Goal: Check status: Check status

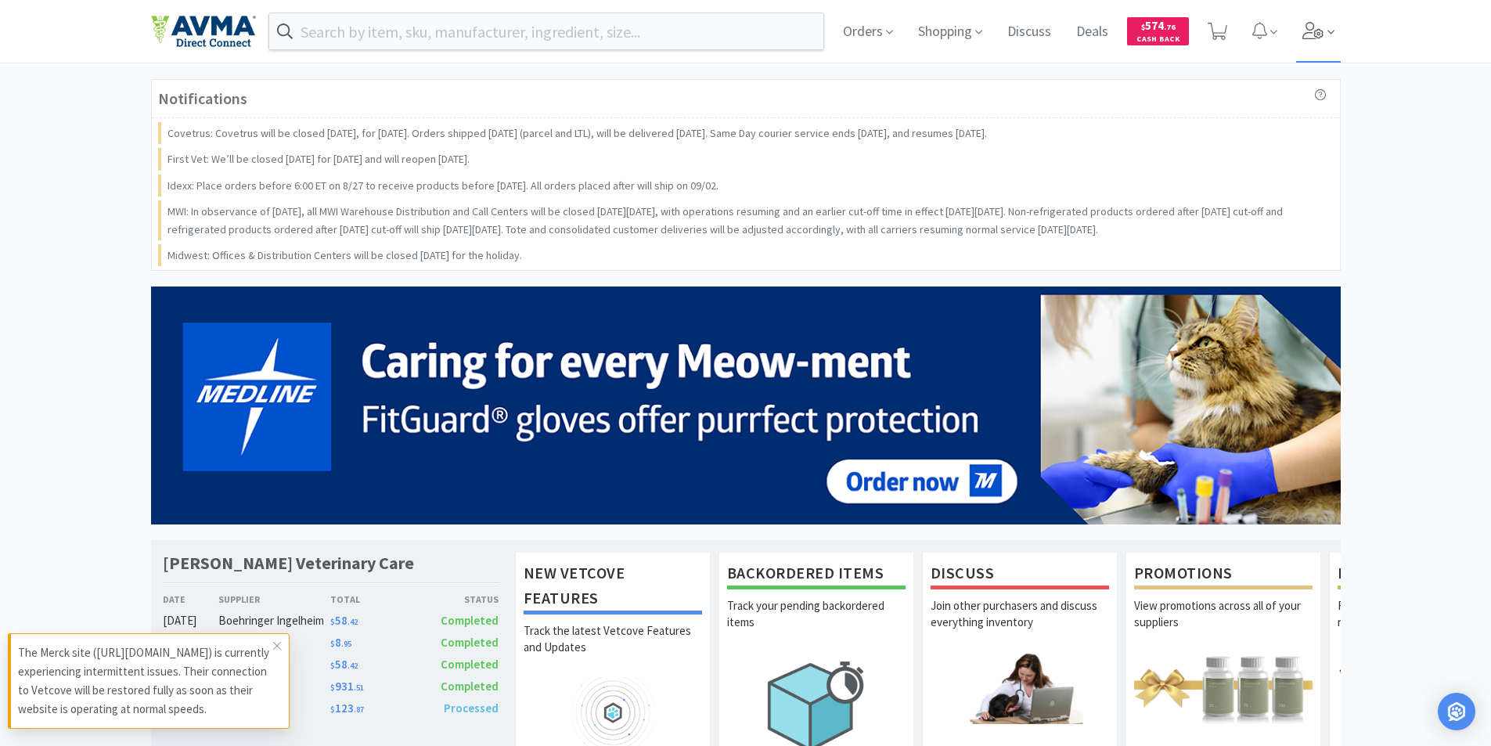
click at [1326, 27] on span at bounding box center [1318, 31] width 45 height 63
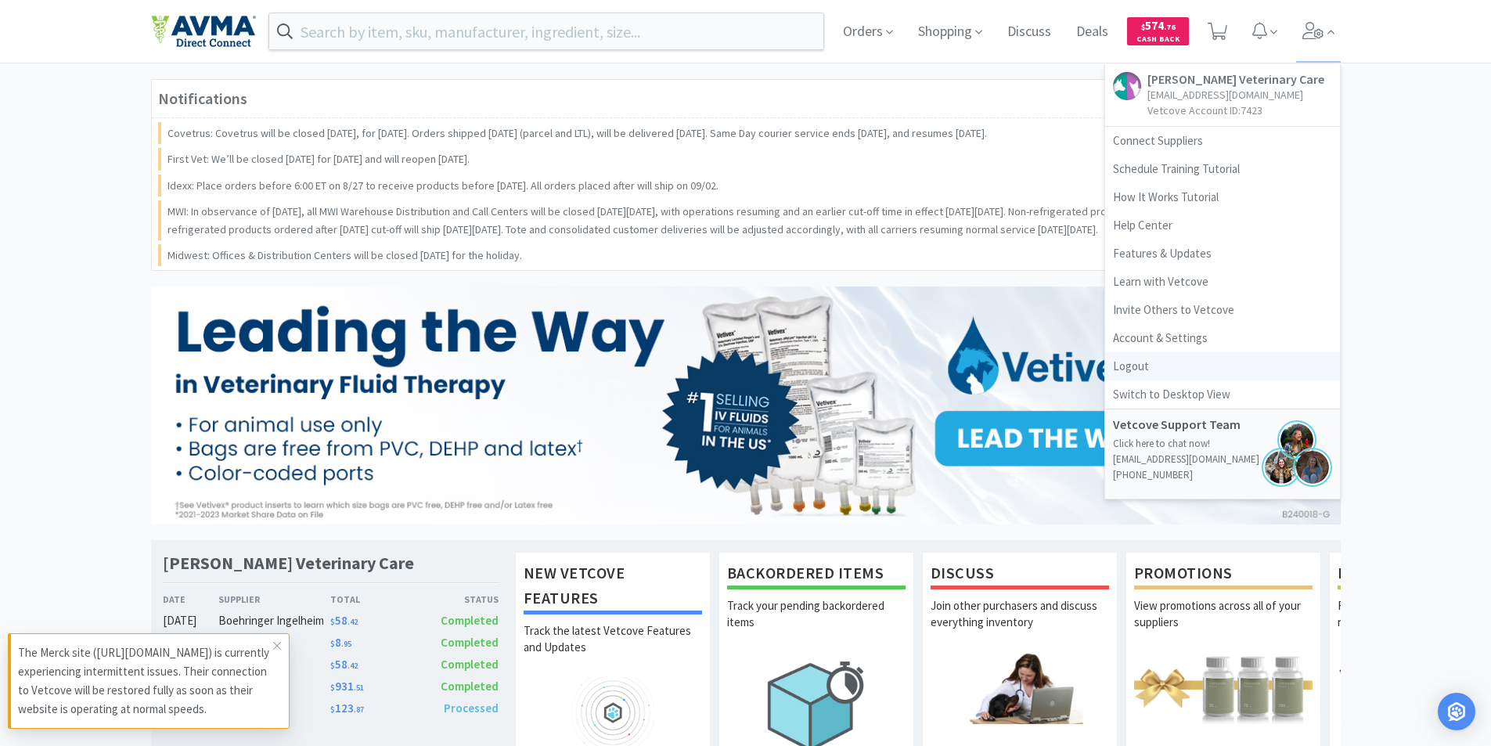
click at [1139, 363] on link "Logout" at bounding box center [1222, 366] width 235 height 28
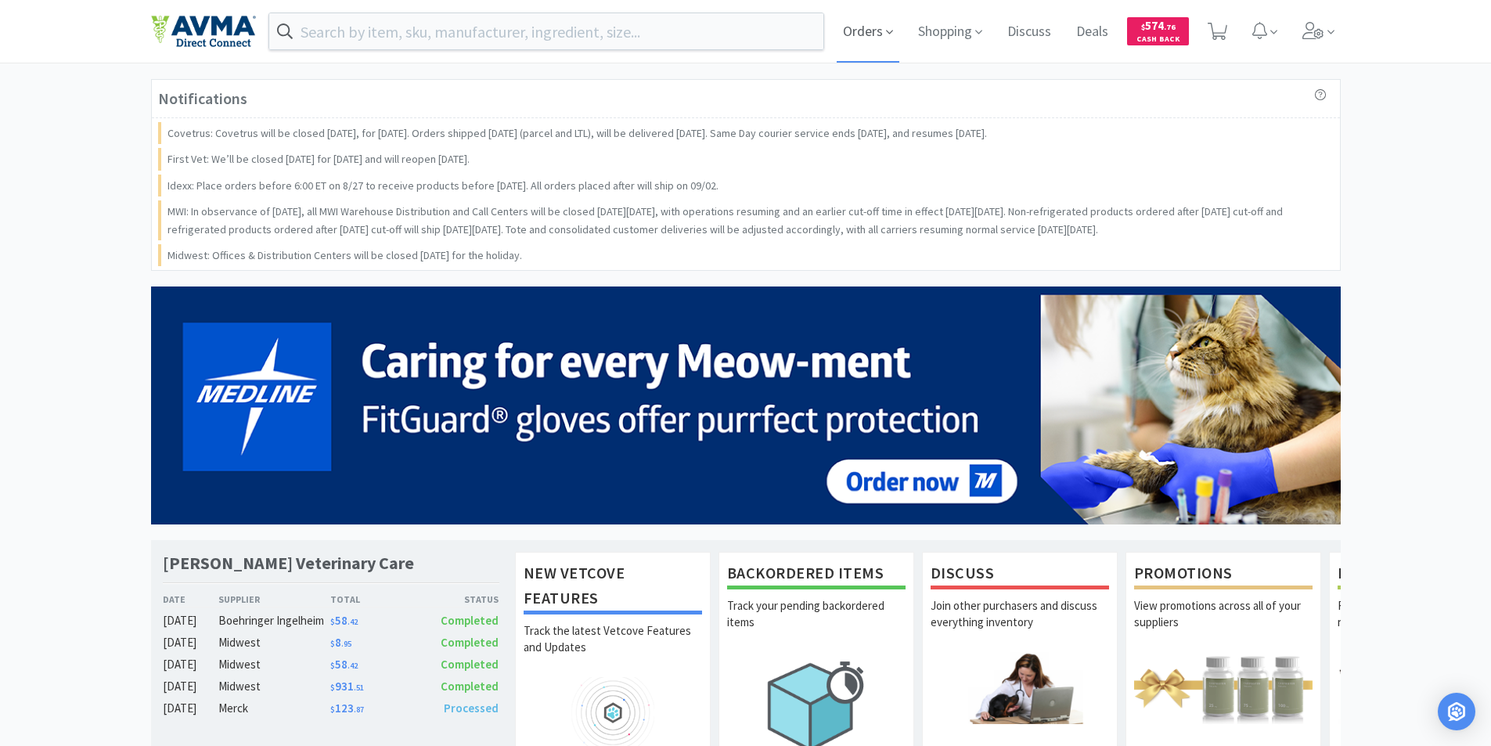
click at [851, 27] on span "Orders" at bounding box center [868, 31] width 63 height 63
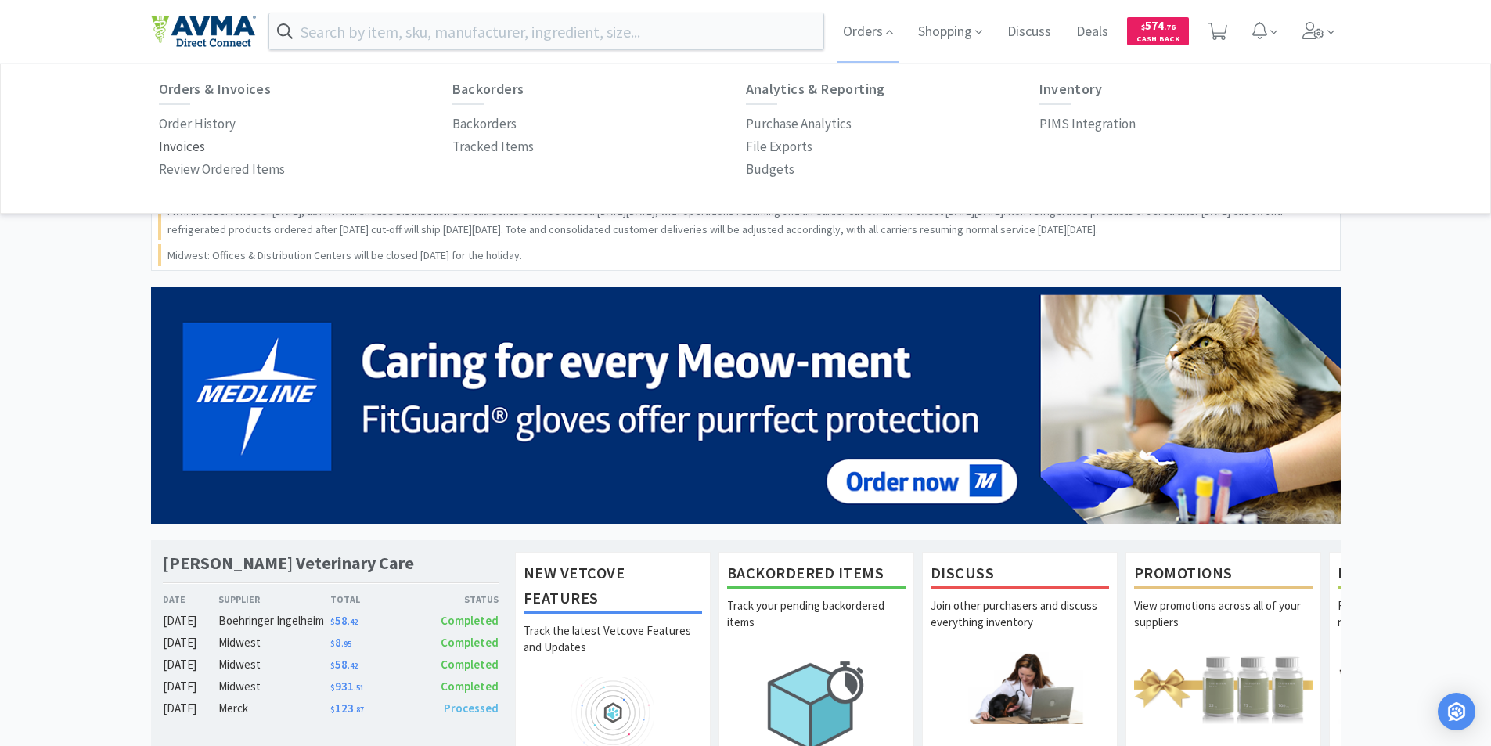
click at [175, 124] on p "Order History" at bounding box center [197, 124] width 77 height 21
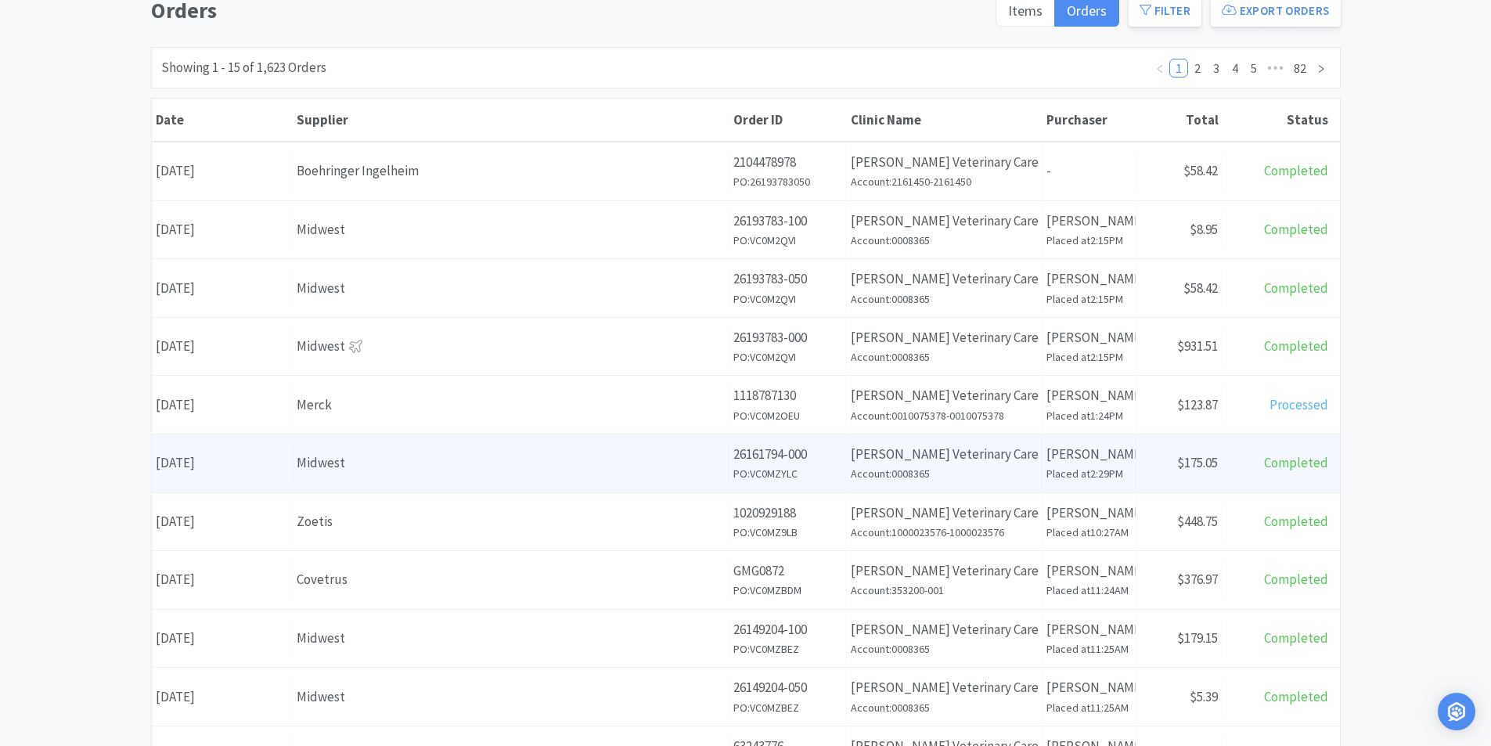
scroll to position [157, 0]
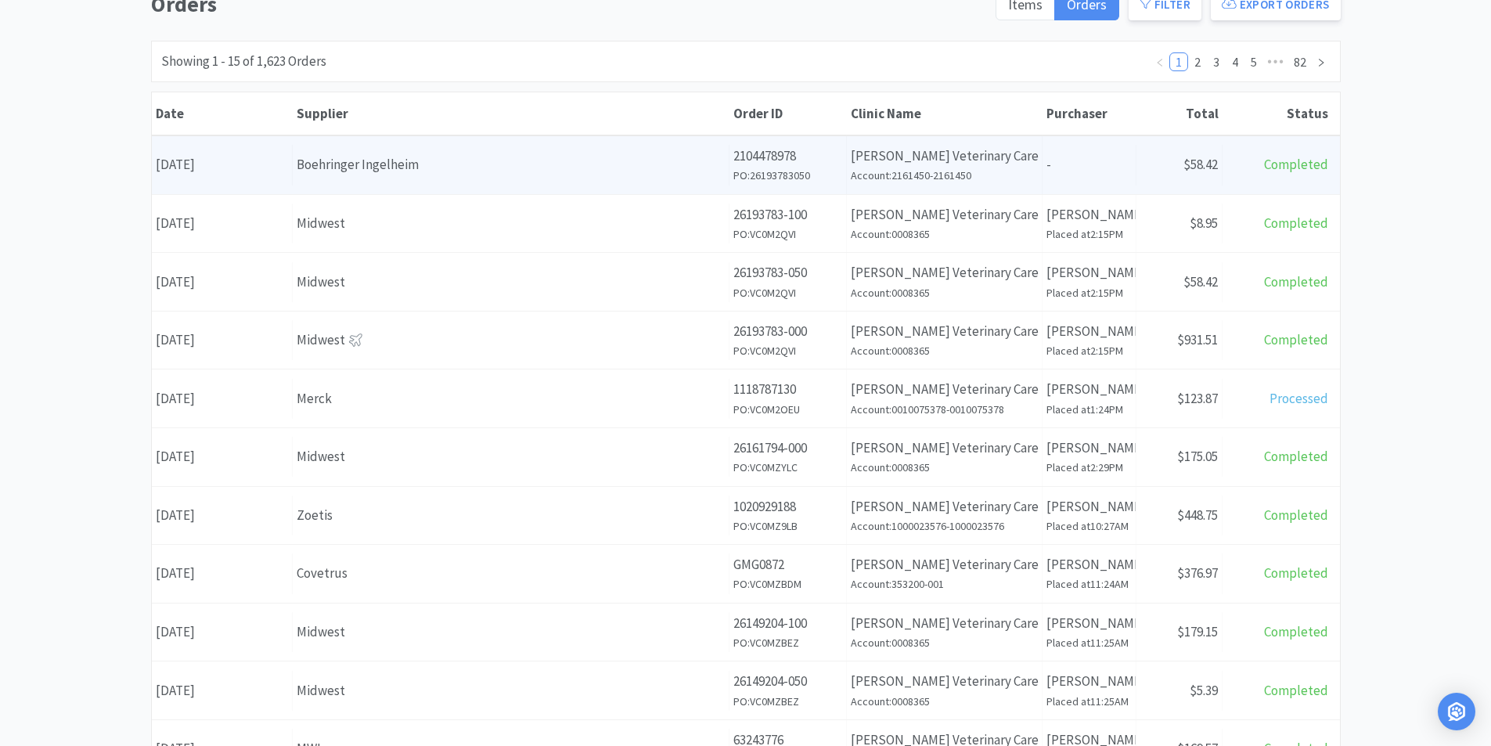
click at [236, 168] on div "Date August 27th, 2025" at bounding box center [222, 165] width 141 height 40
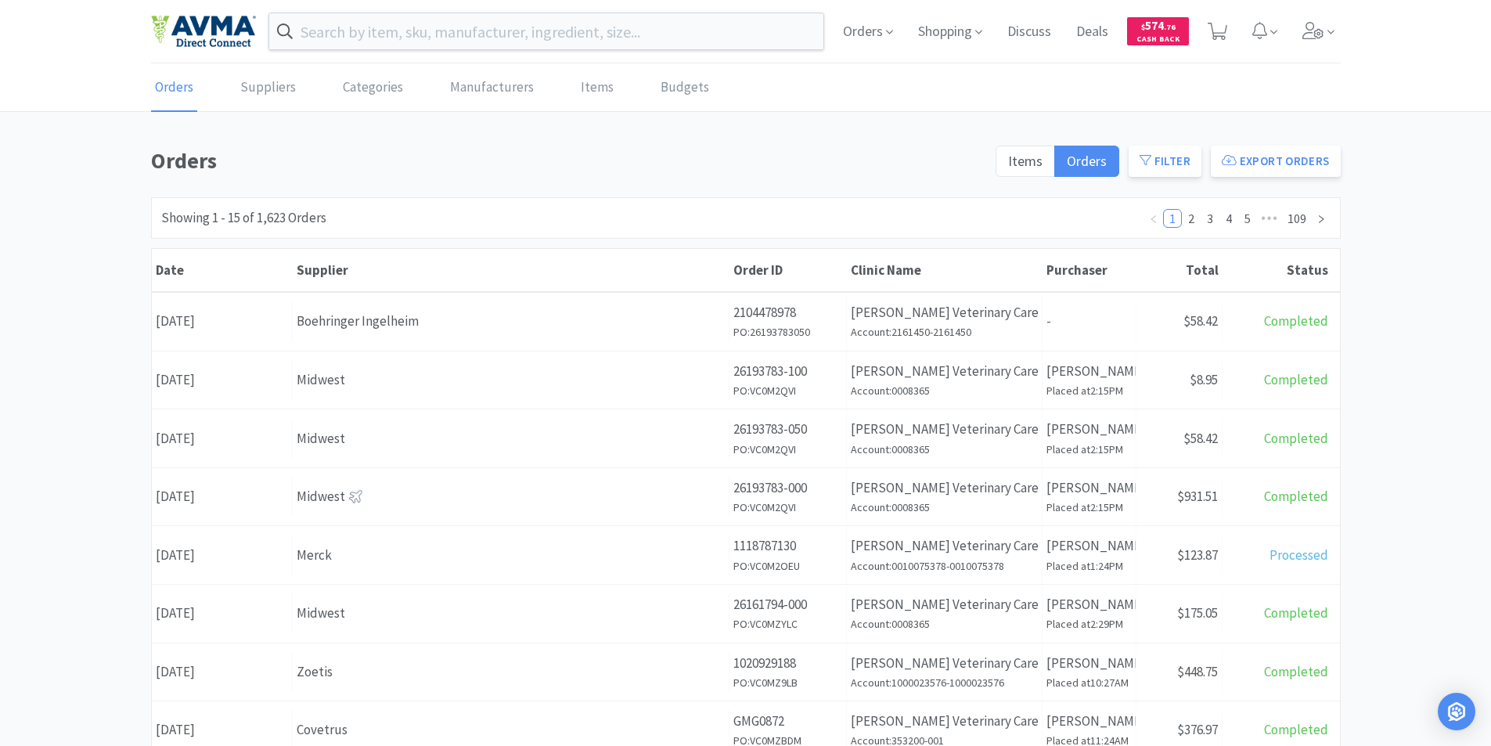
scroll to position [157, 0]
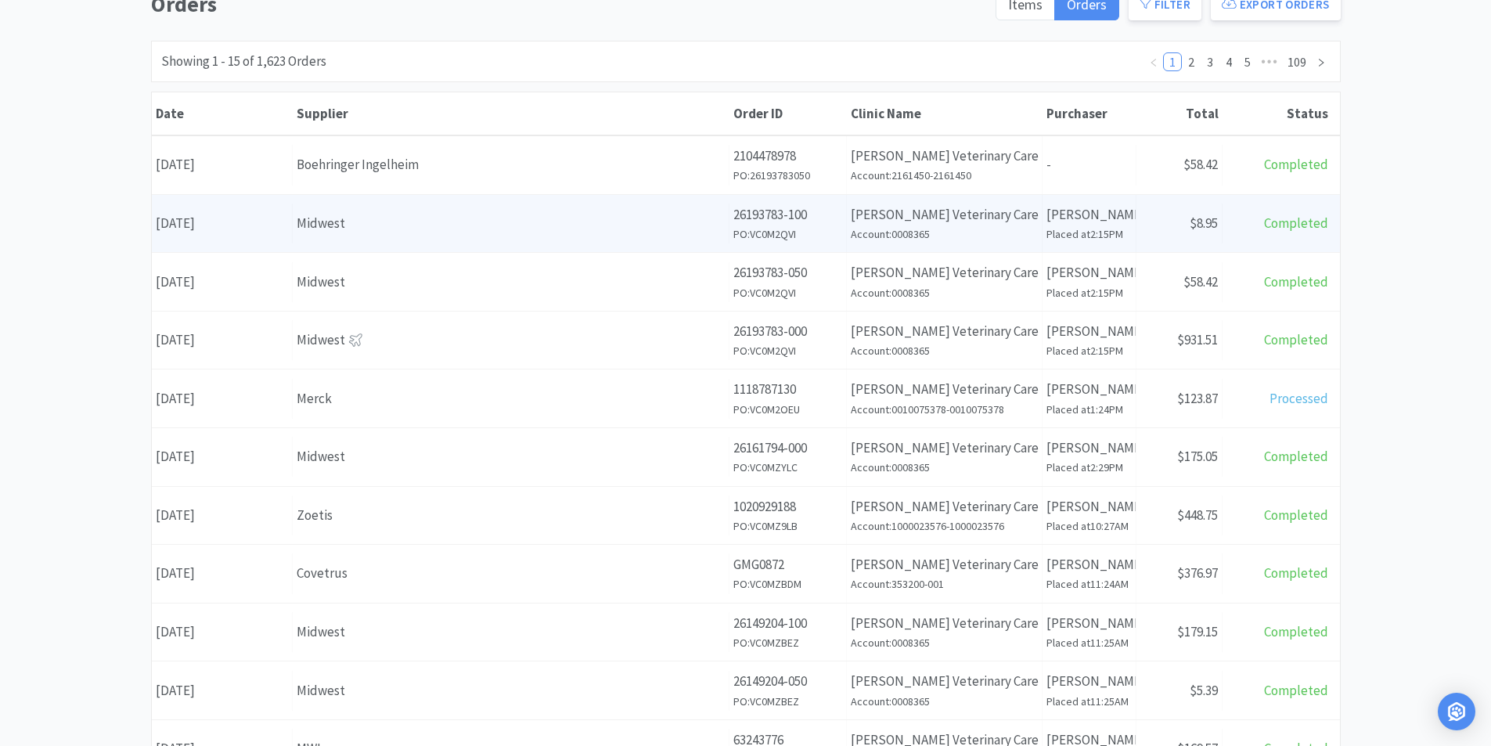
click at [215, 225] on div "Date August 26th, 2025" at bounding box center [222, 224] width 141 height 40
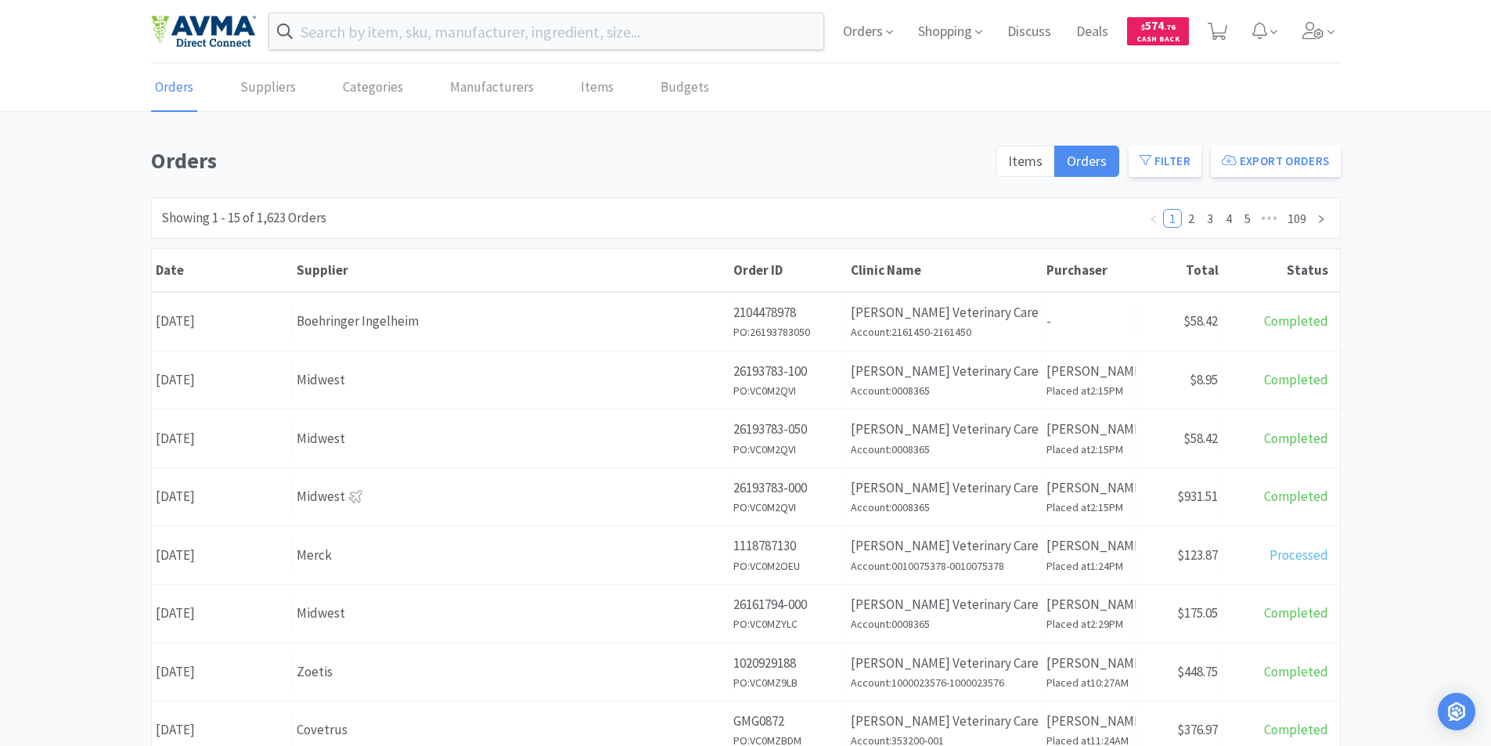
scroll to position [157, 0]
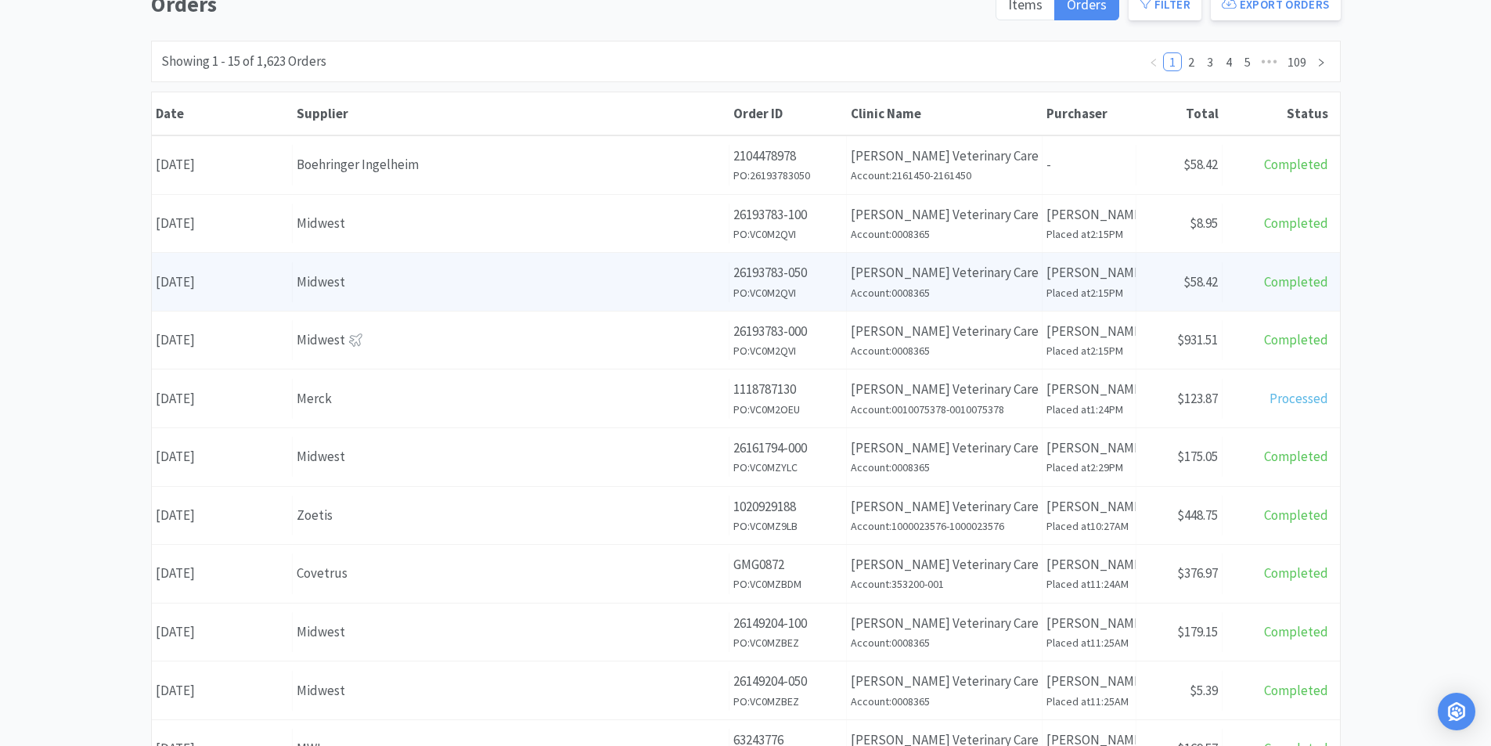
click at [229, 283] on div "Date August 26th, 2025" at bounding box center [222, 282] width 141 height 40
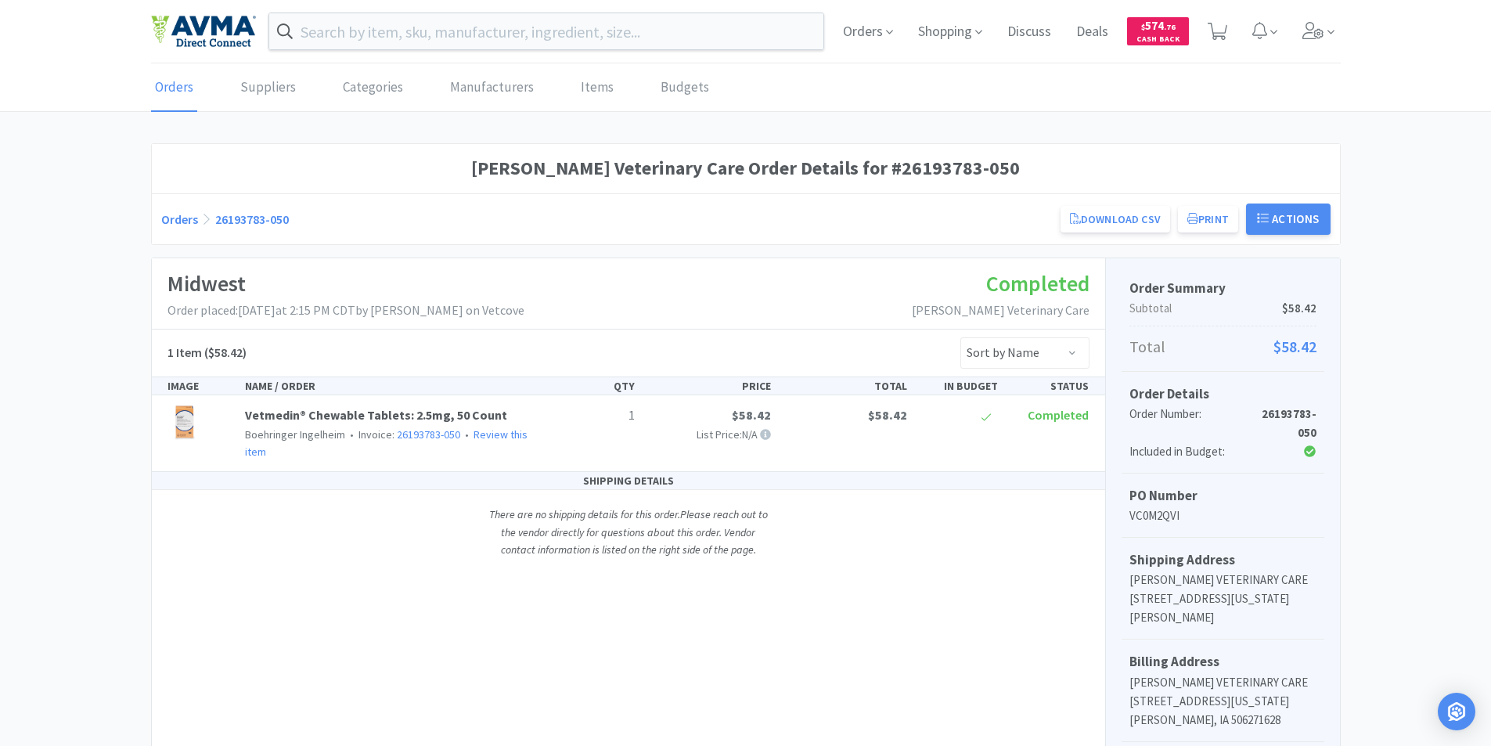
scroll to position [157, 0]
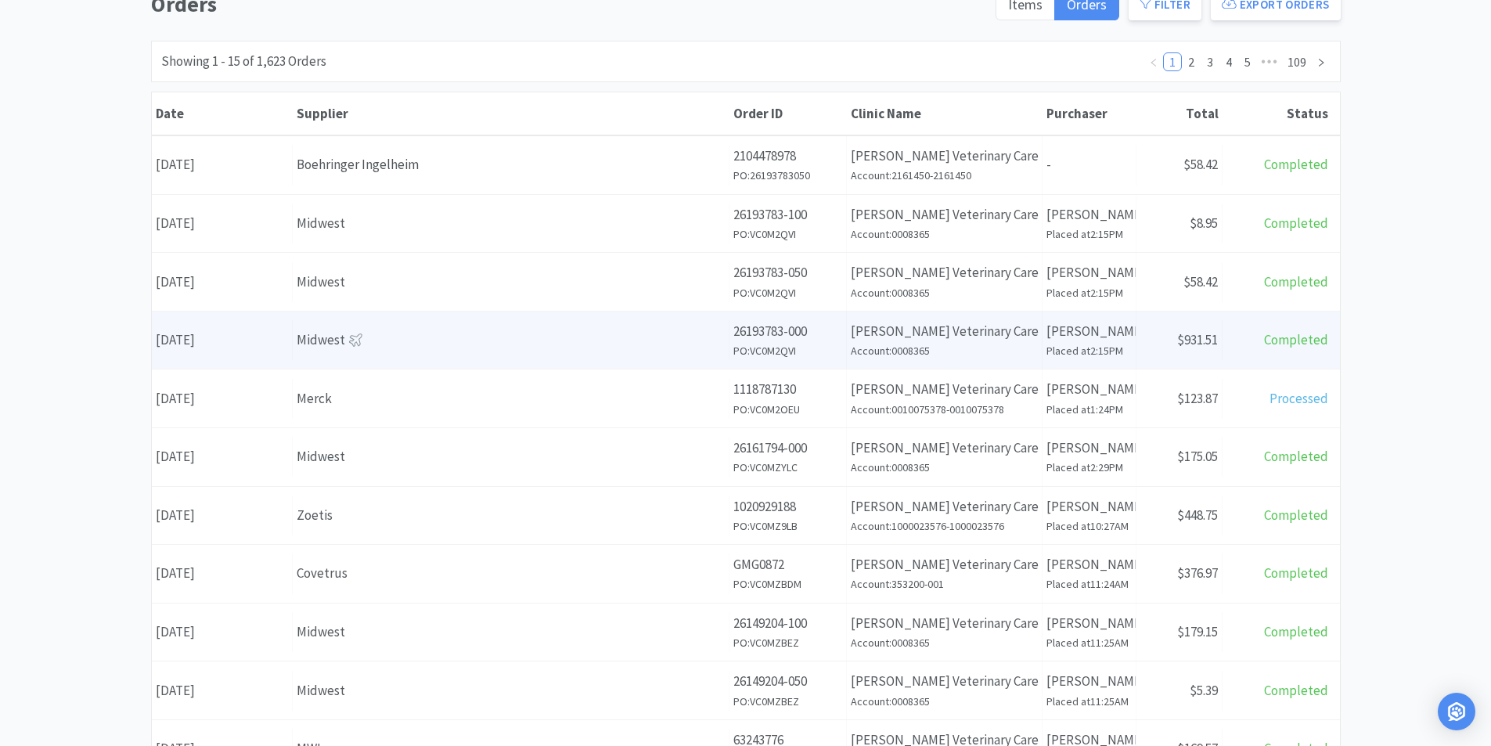
click at [196, 336] on div "Date August 26th, 2025" at bounding box center [222, 340] width 141 height 40
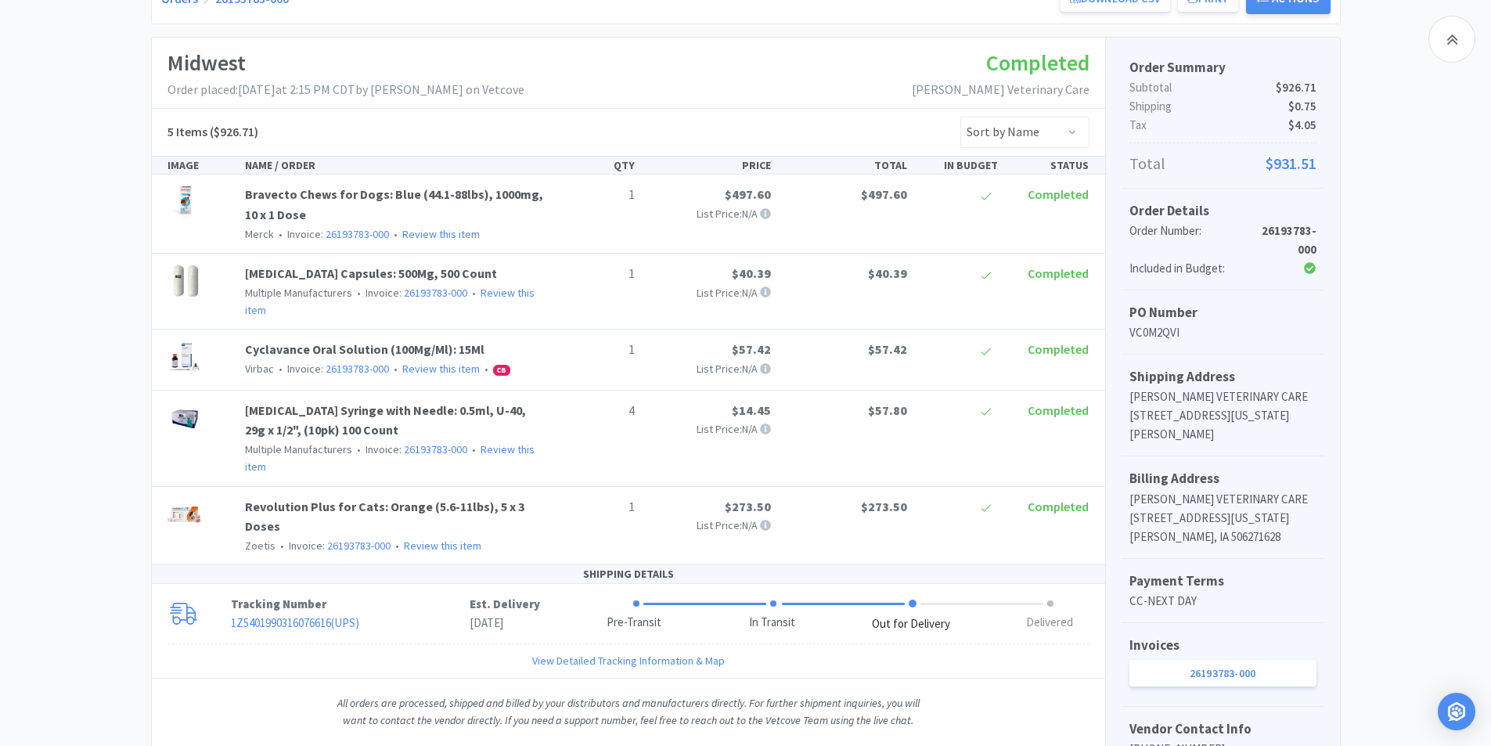
scroll to position [78, 0]
